Goal: Find specific page/section: Find specific page/section

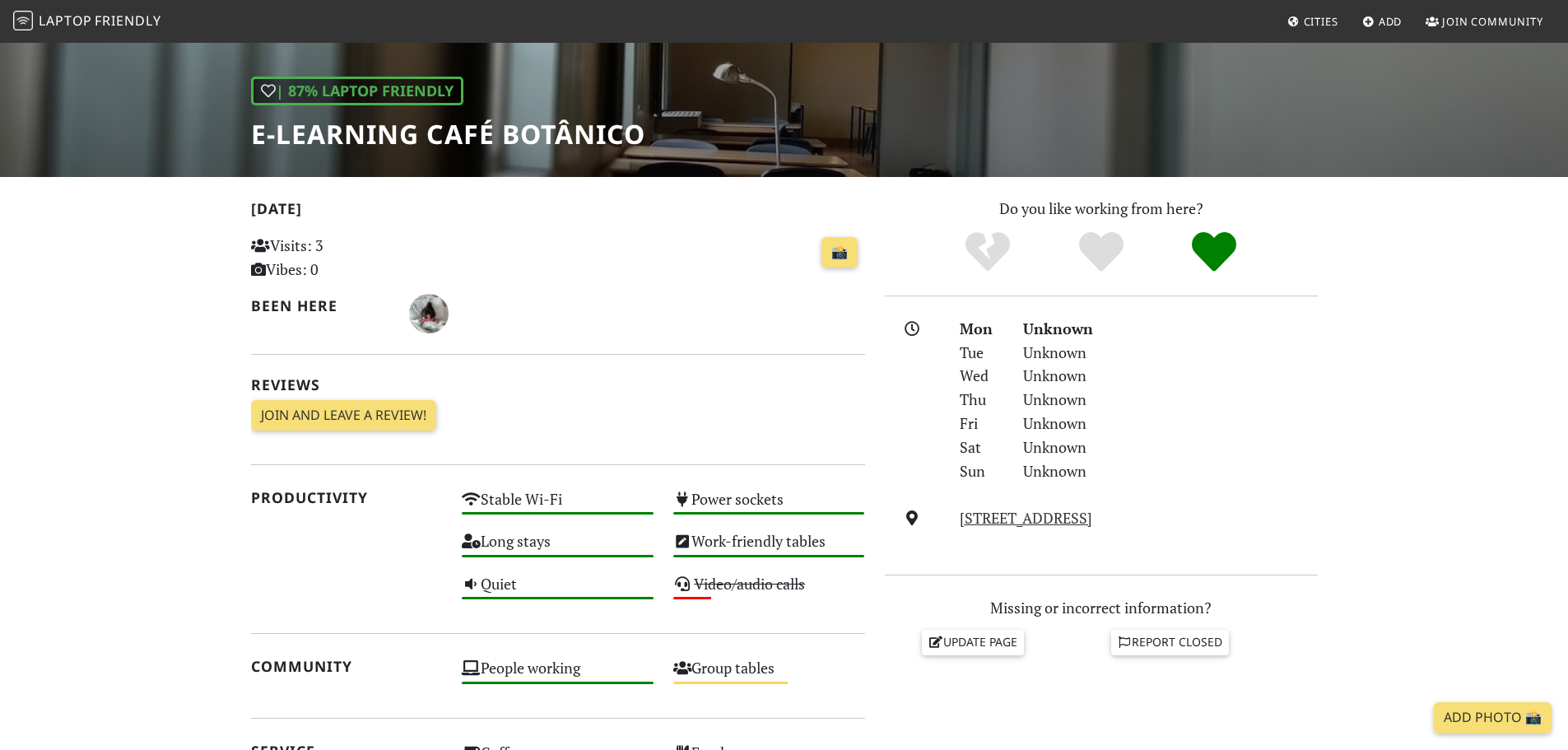
scroll to position [329, 0]
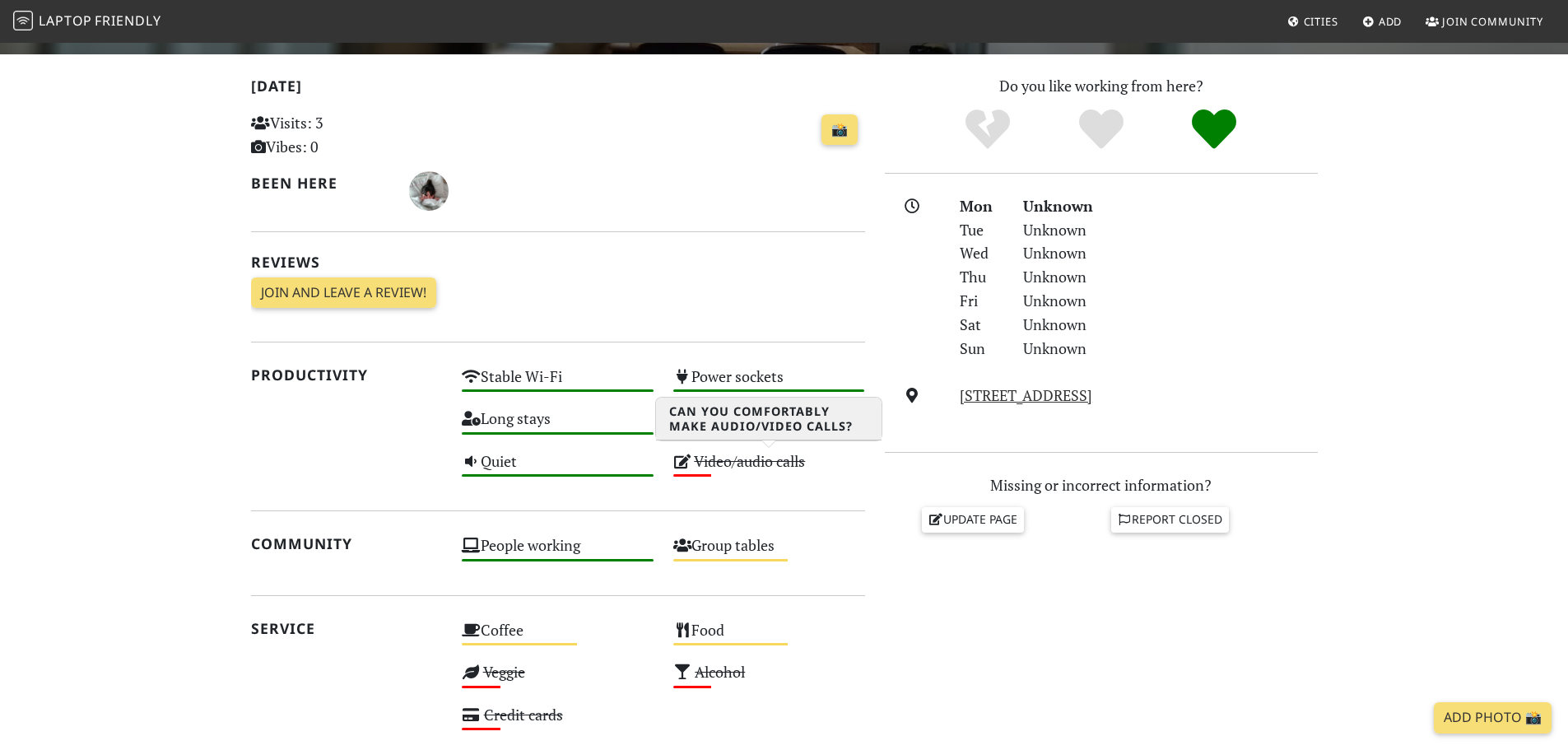
click at [754, 467] on s "Video/audio calls" at bounding box center [749, 461] width 111 height 20
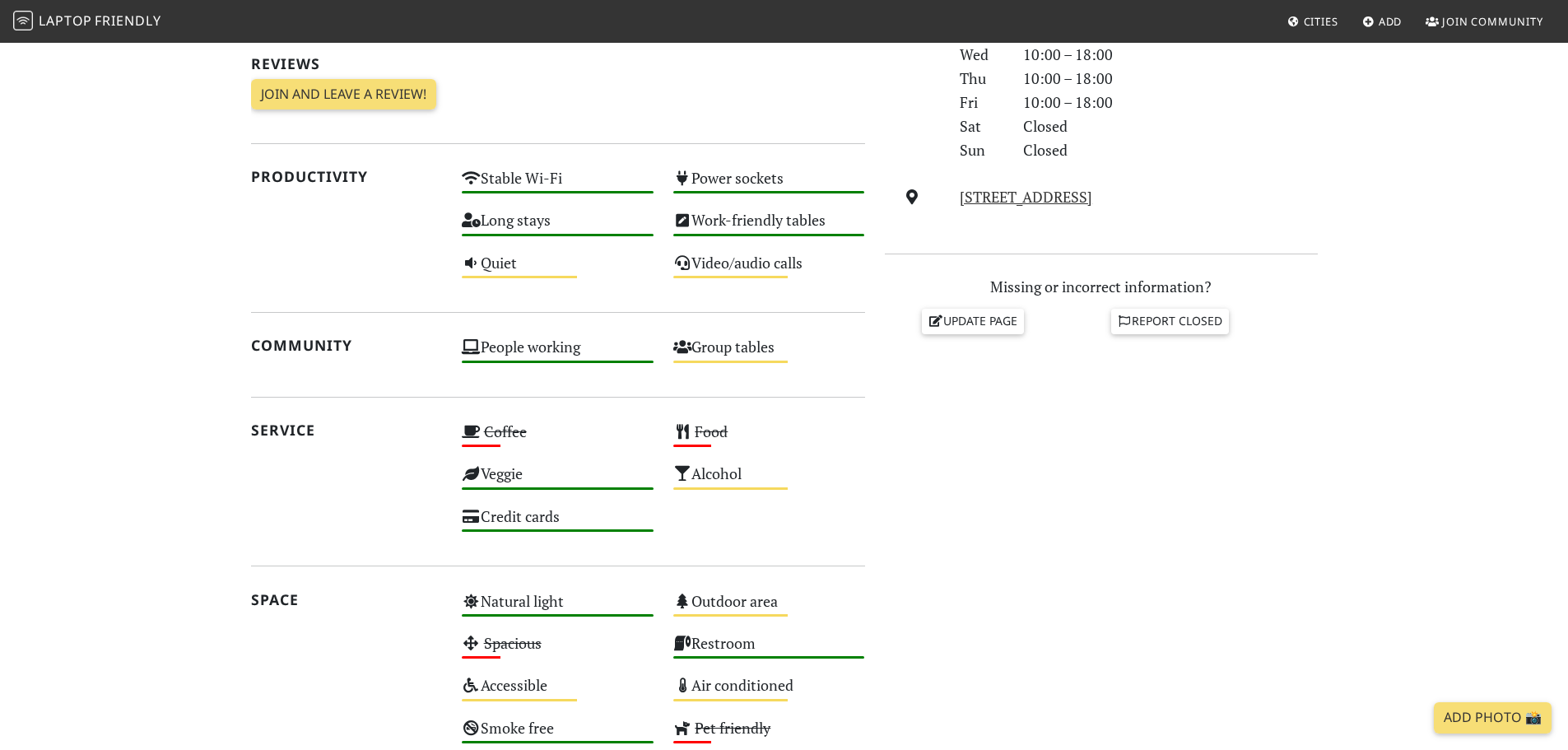
scroll to position [488, 0]
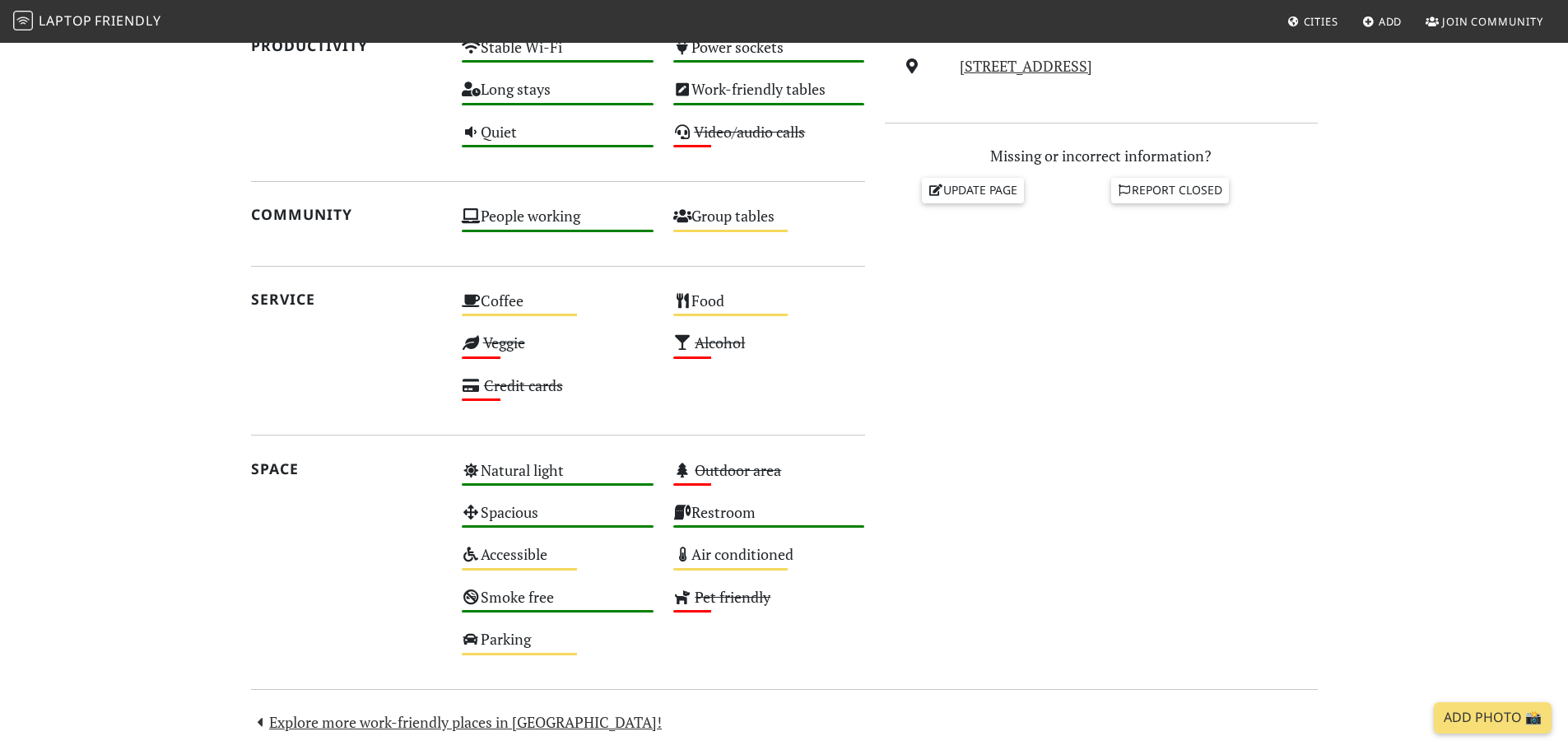
scroll to position [247, 0]
